Goal: Navigation & Orientation: Find specific page/section

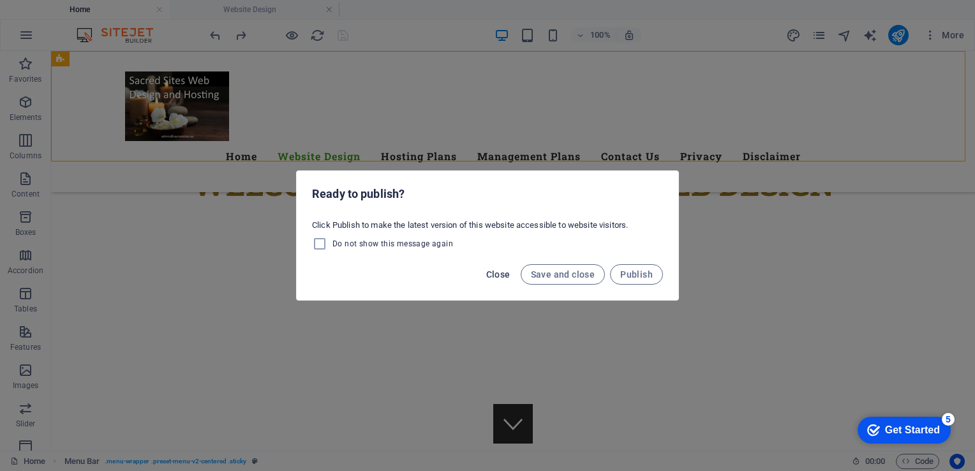
click at [503, 277] on span "Close" at bounding box center [498, 274] width 24 height 10
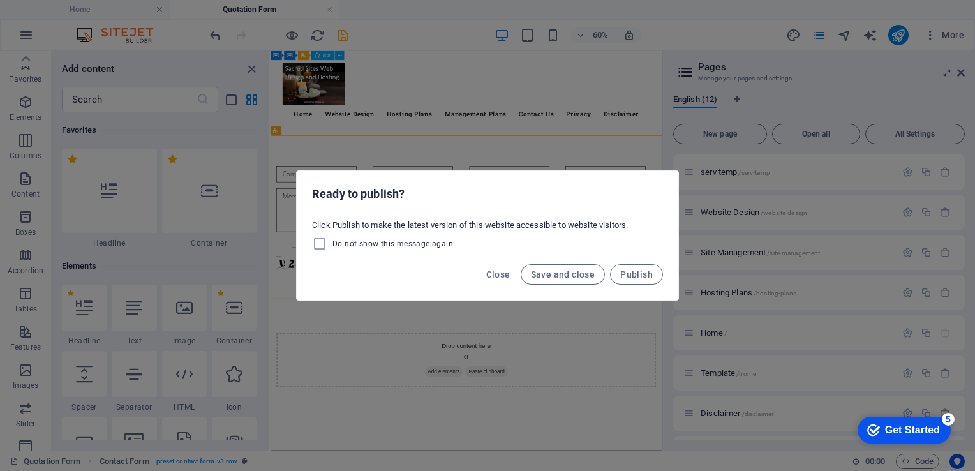
scroll to position [144, 0]
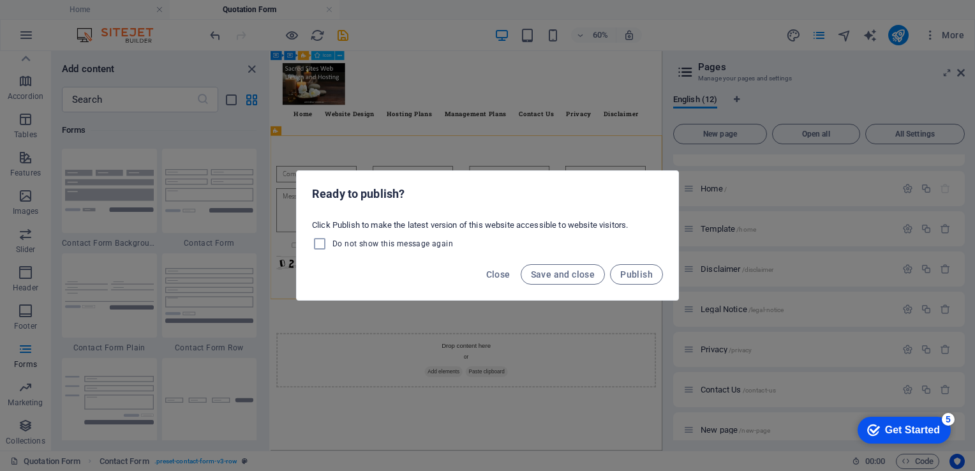
click at [546, 152] on div "Ready to publish? Click Publish to make the latest version of this website acce…" at bounding box center [487, 235] width 975 height 471
click at [495, 271] on span "Close" at bounding box center [498, 274] width 24 height 10
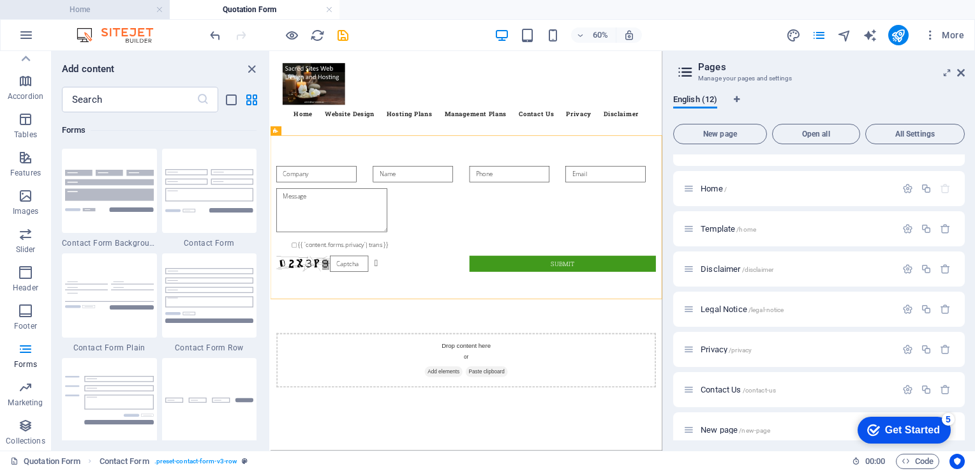
click at [74, 1] on li "Home" at bounding box center [85, 9] width 170 height 19
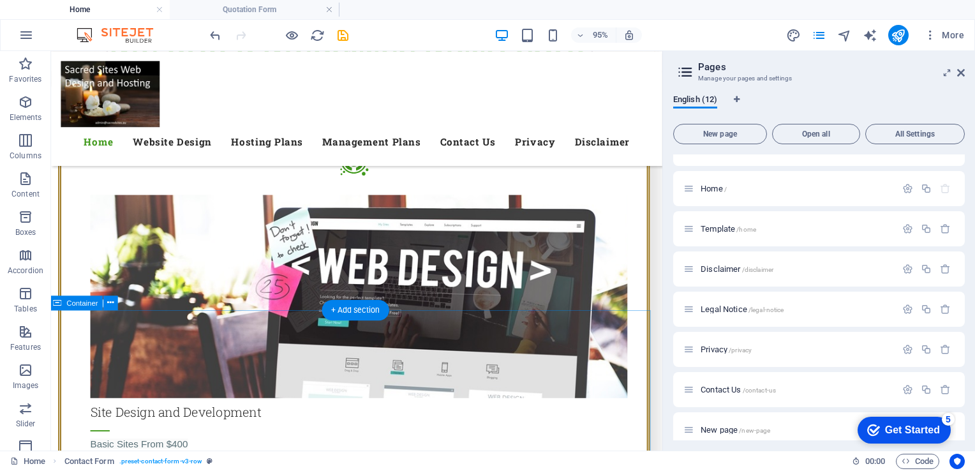
scroll to position [1341, 3]
